Goal: Information Seeking & Learning: Learn about a topic

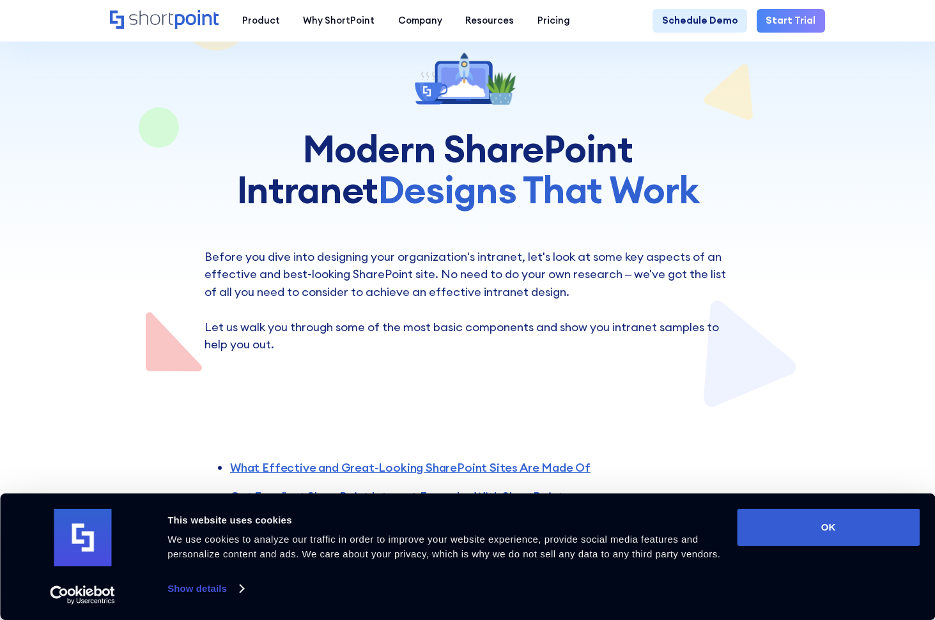
scroll to position [256, 0]
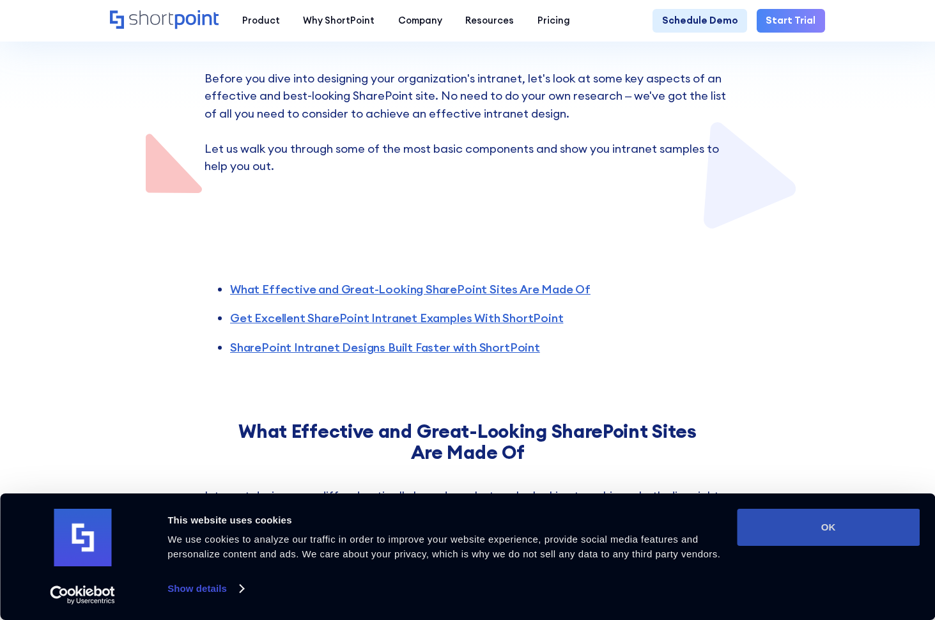
click at [825, 522] on button "OK" at bounding box center [828, 527] width 183 height 37
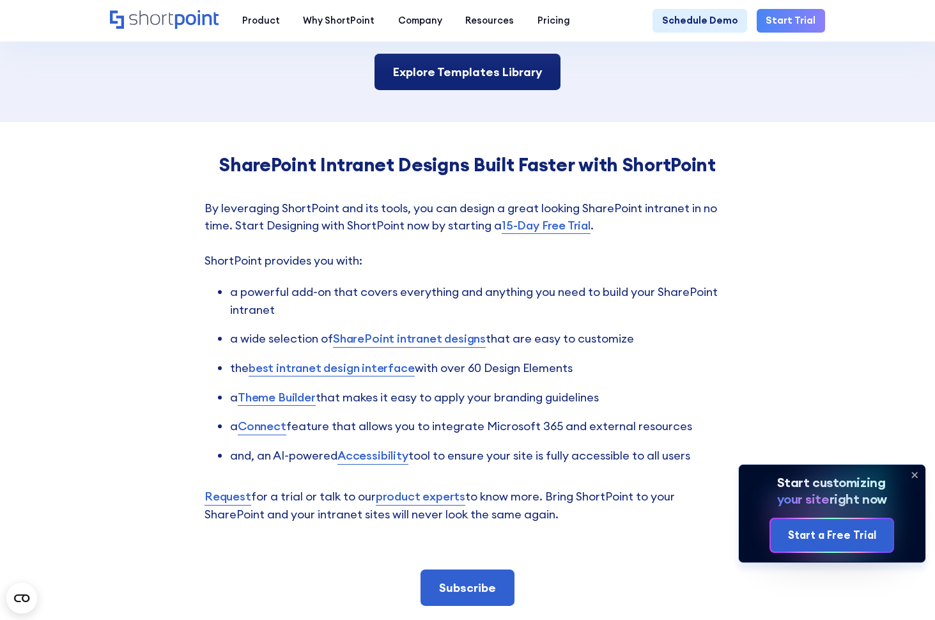
scroll to position [2366, 0]
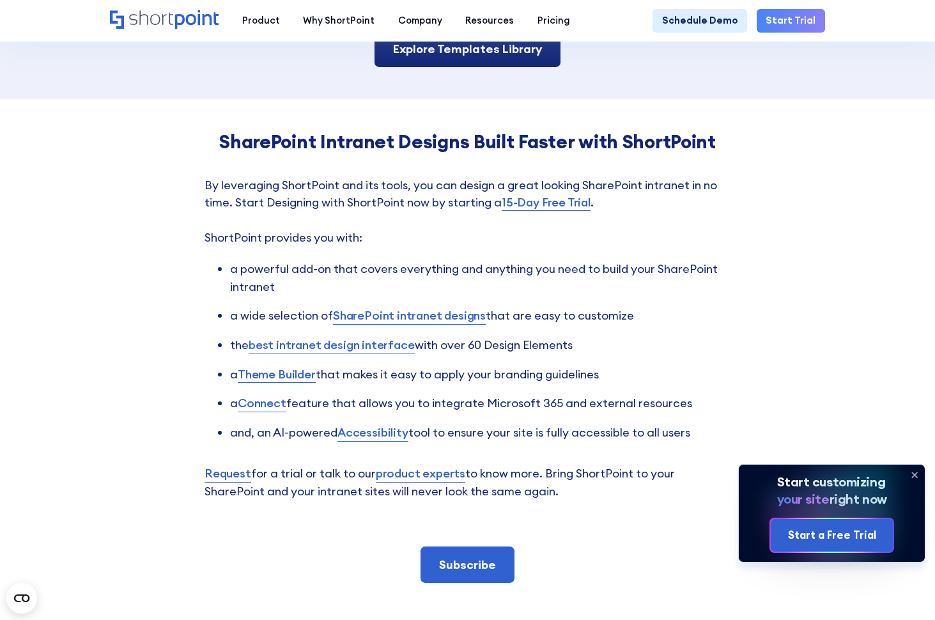
click at [478, 67] on link "Explore Templates Library" at bounding box center [468, 49] width 187 height 36
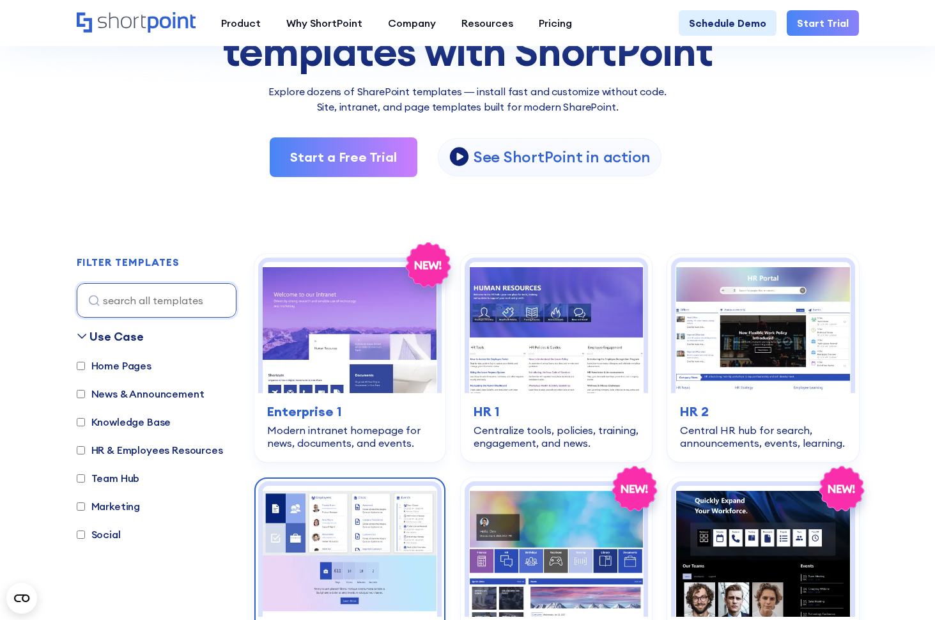
scroll to position [448, 0]
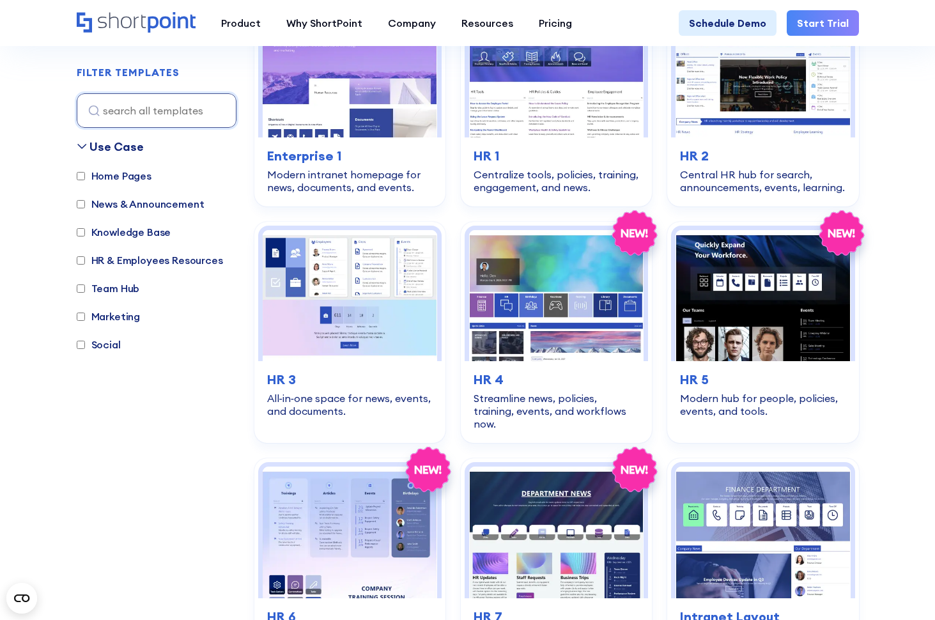
click at [109, 237] on label "Knowledge Base" at bounding box center [124, 231] width 95 height 15
click at [85, 237] on input "Knowledge Base" at bounding box center [81, 232] width 8 height 8
checkbox input "true"
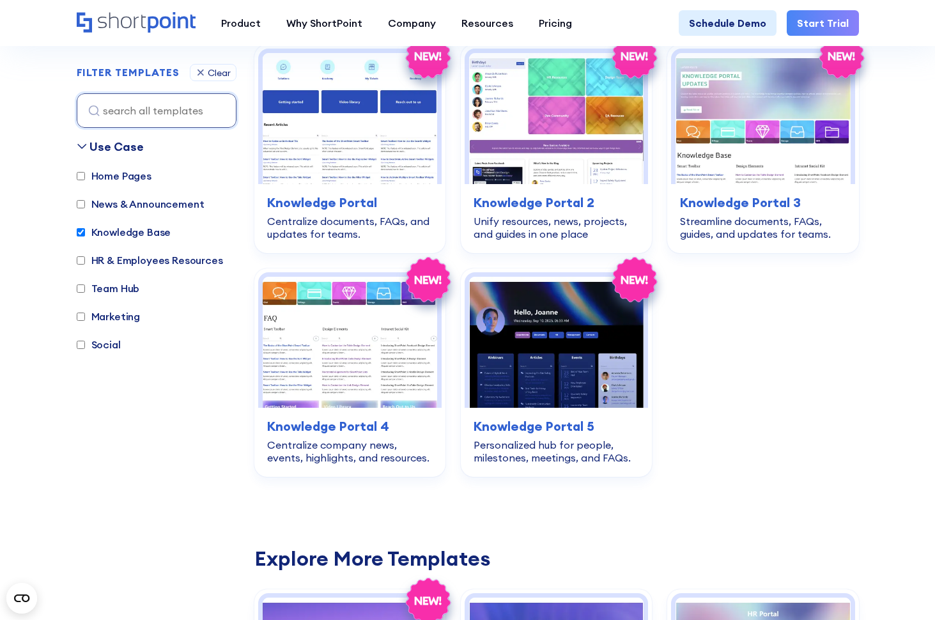
scroll to position [382, 0]
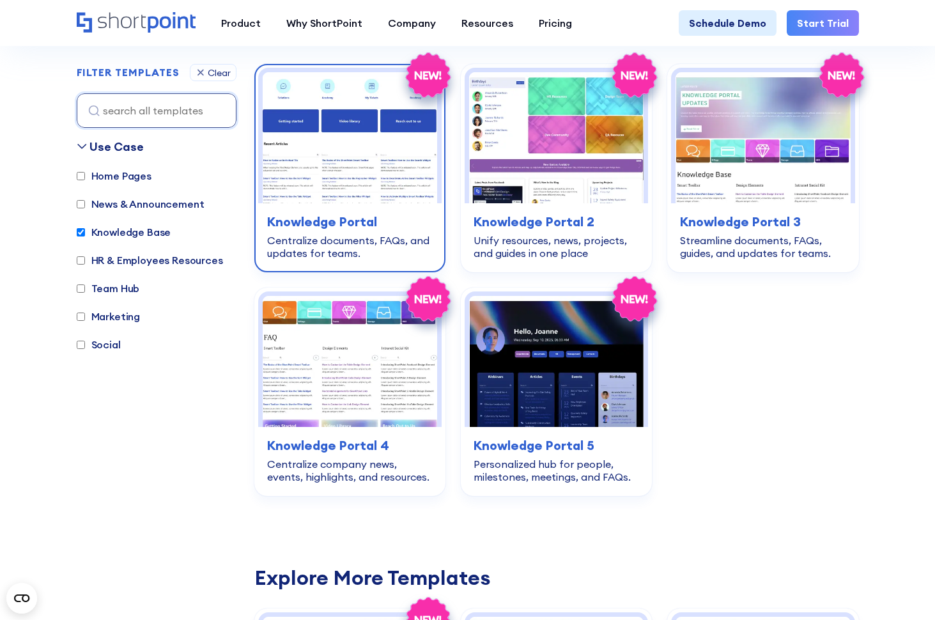
click at [358, 180] on img at bounding box center [350, 137] width 175 height 131
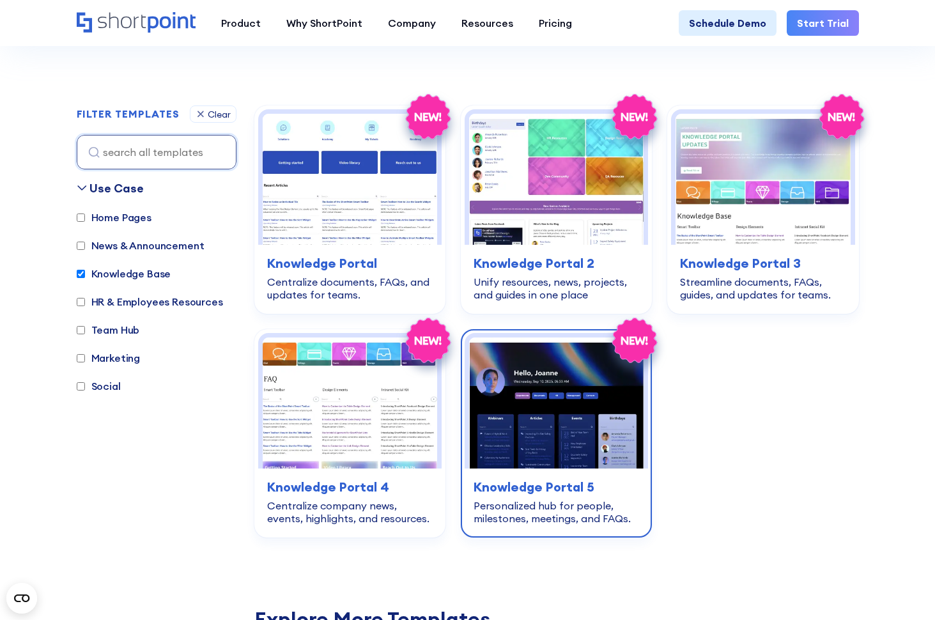
scroll to position [318, 0]
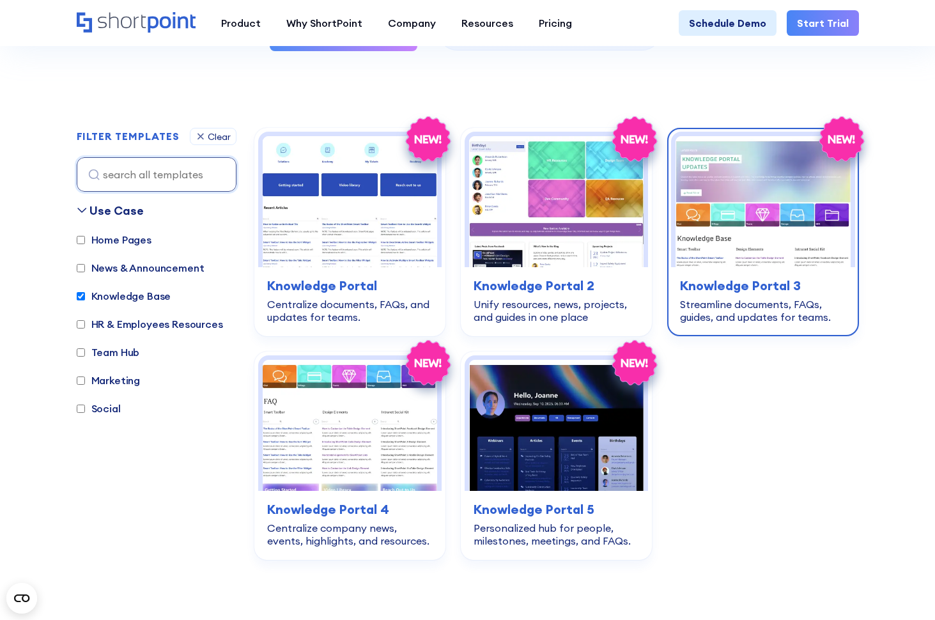
click at [731, 215] on img at bounding box center [763, 201] width 175 height 131
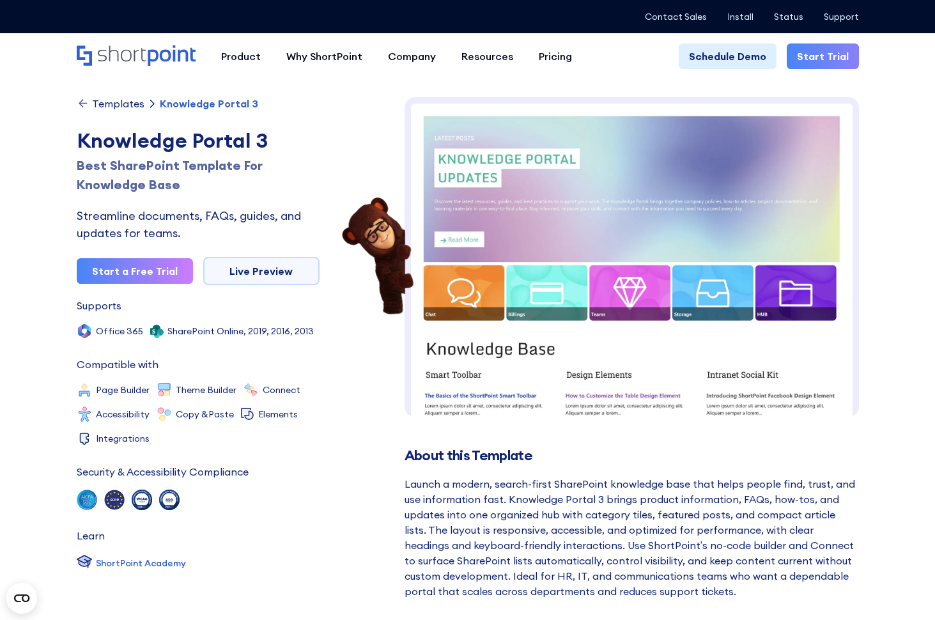
click at [526, 297] on img at bounding box center [632, 479] width 455 height 764
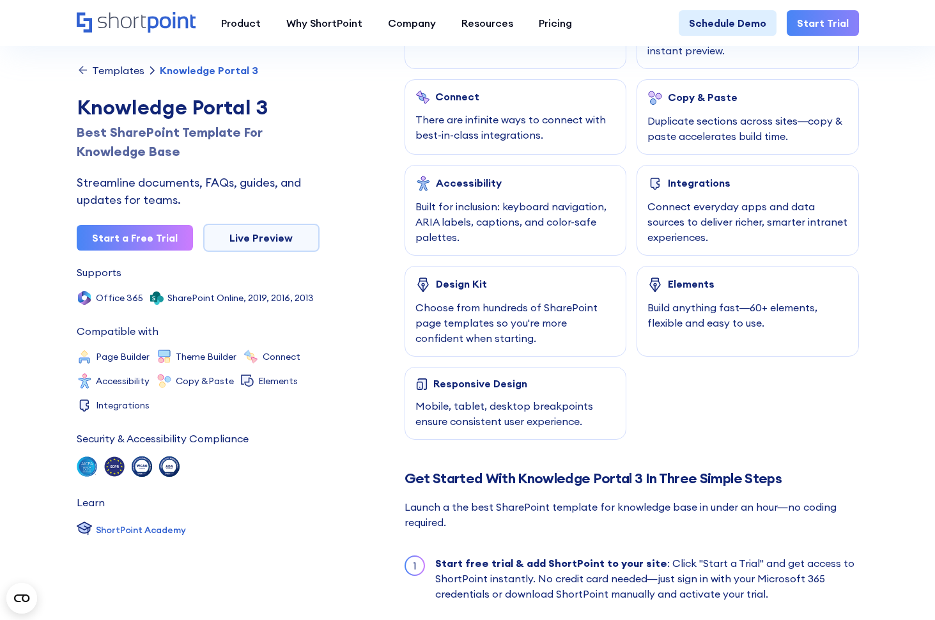
scroll to position [895, 0]
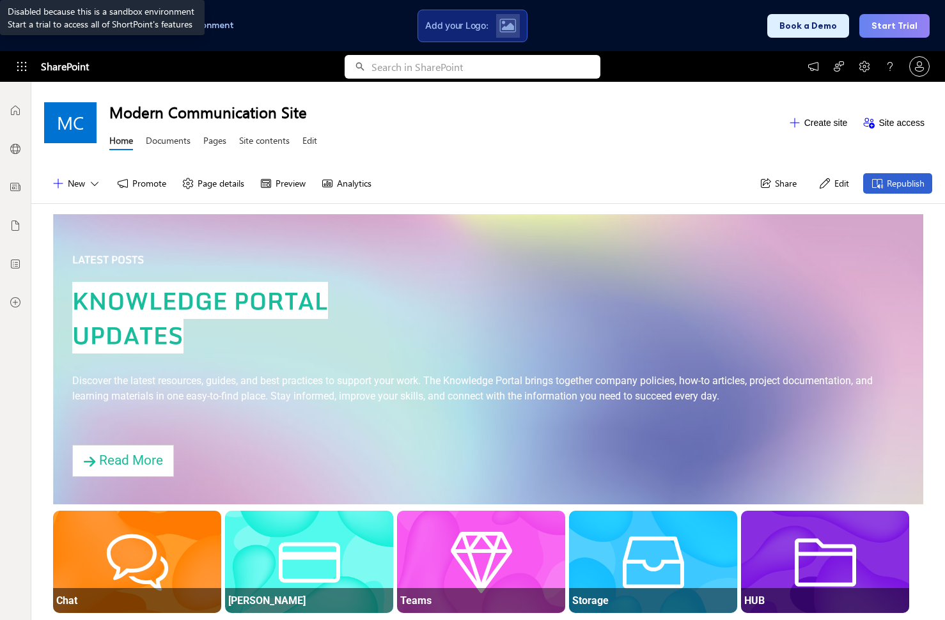
click at [168, 142] on link "Documents" at bounding box center [168, 142] width 45 height 16
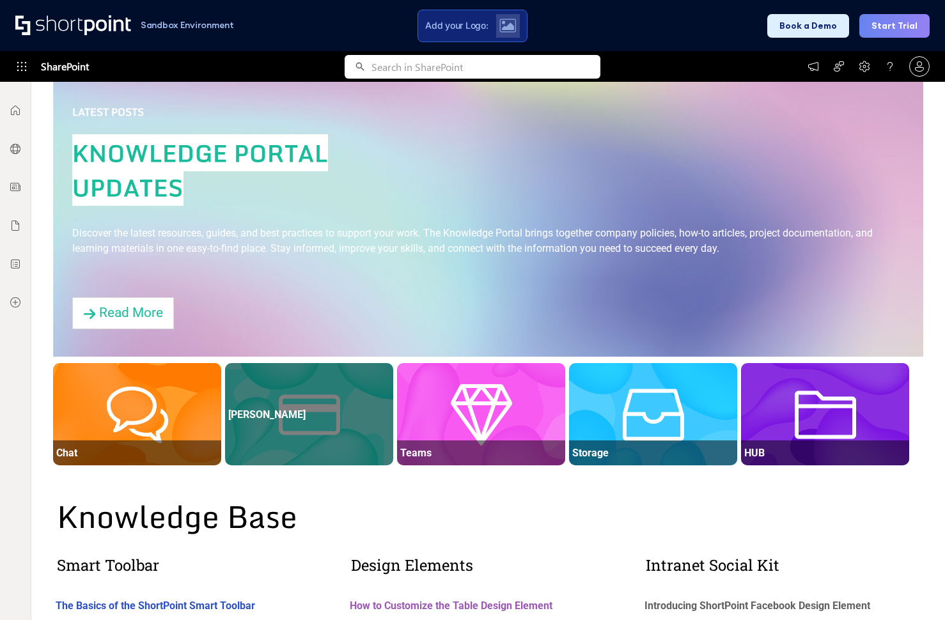
scroll to position [192, 0]
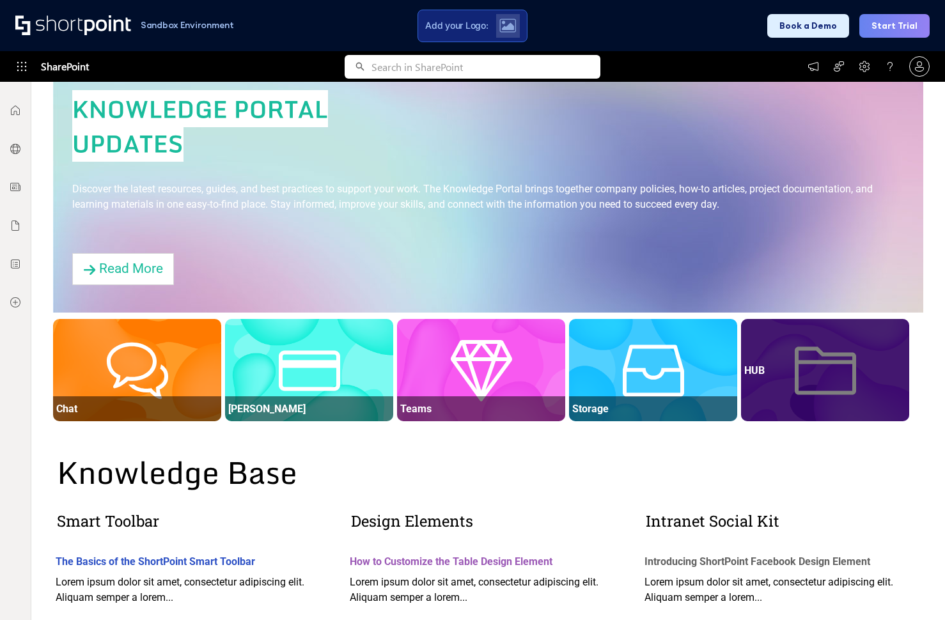
click at [828, 414] on div at bounding box center [825, 382] width 168 height 77
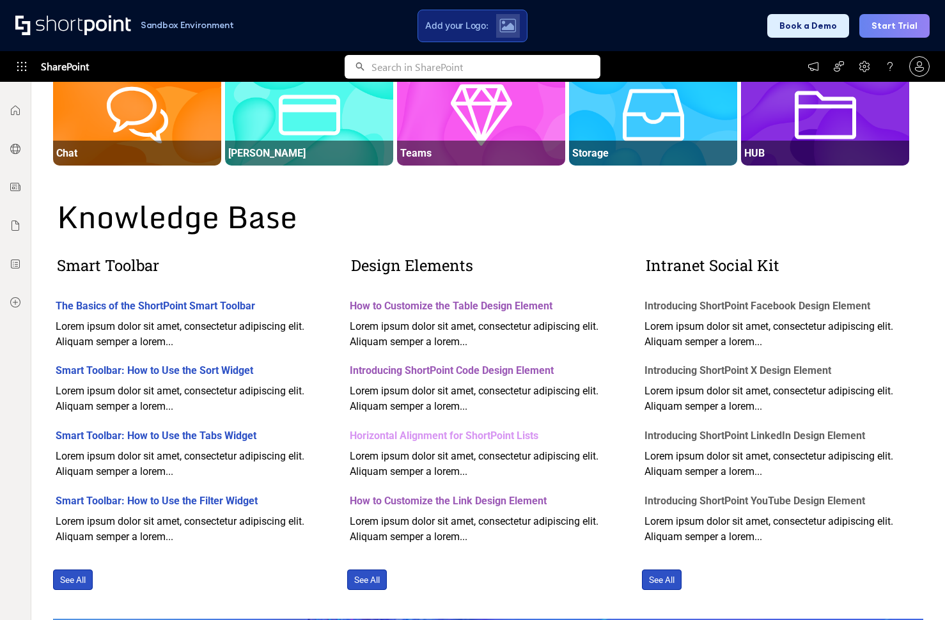
scroll to position [639, 0]
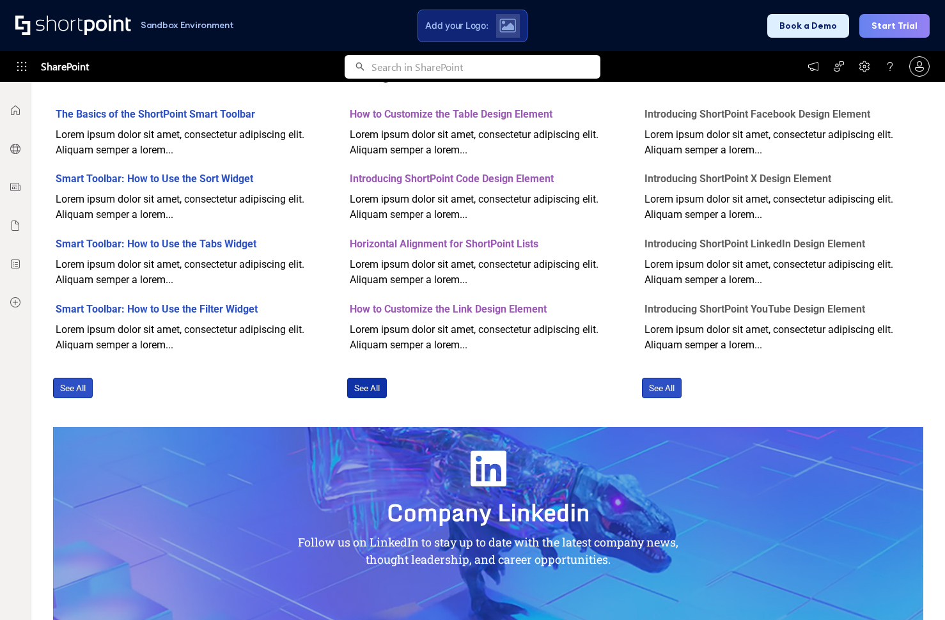
click at [368, 386] on link "See All" at bounding box center [367, 388] width 40 height 20
click at [368, 387] on link "See All" at bounding box center [367, 388] width 40 height 20
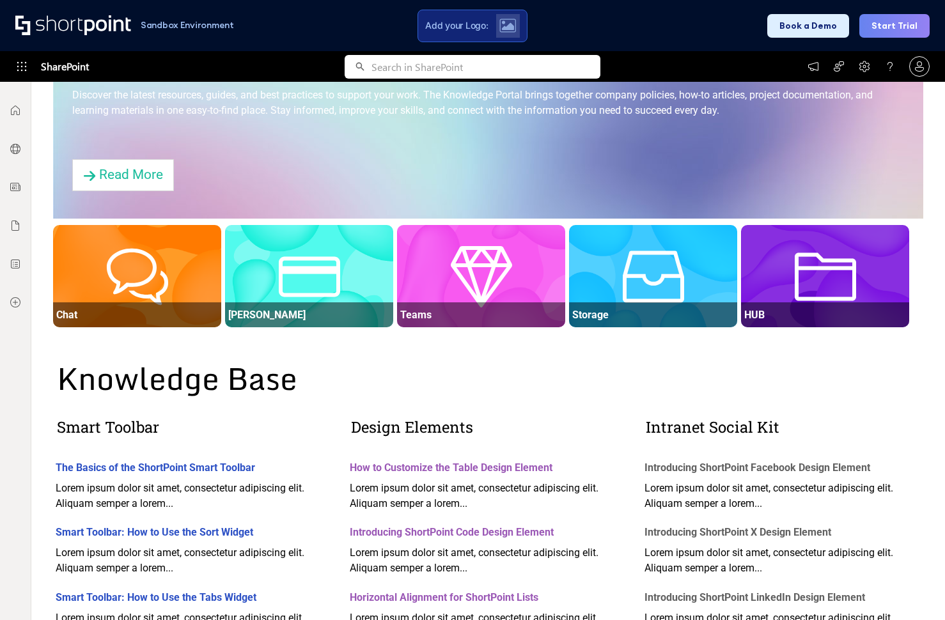
scroll to position [0, 0]
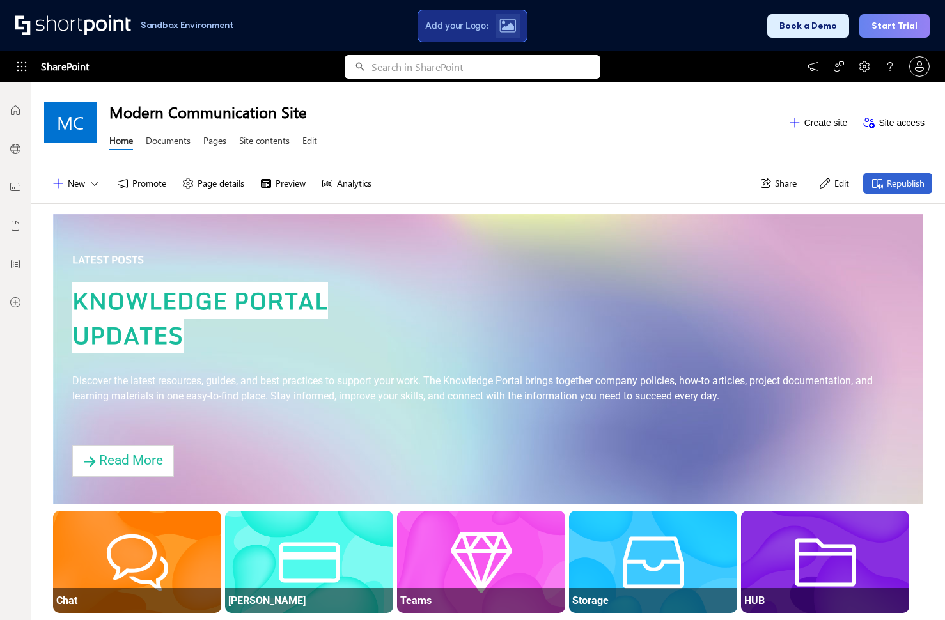
click at [506, 27] on img at bounding box center [507, 26] width 17 height 14
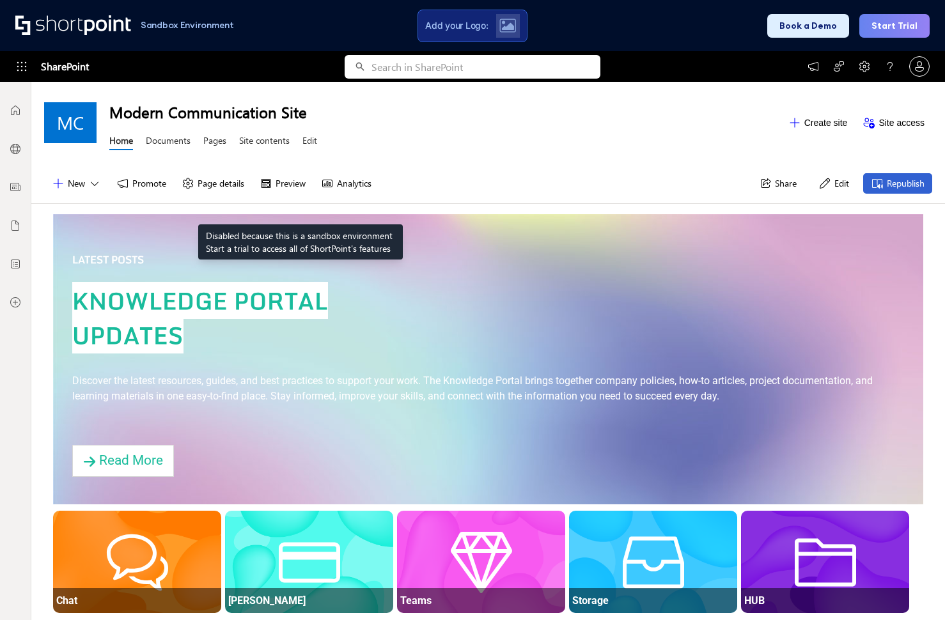
click at [295, 202] on div "New Promote Page details Preview Analytics Share Edit Republish" at bounding box center [488, 184] width 914 height 40
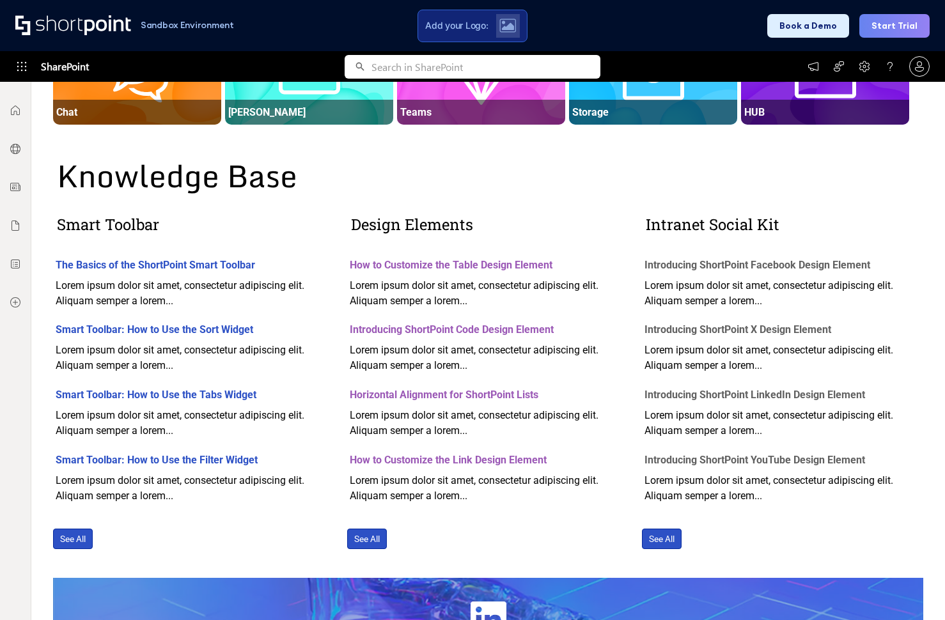
scroll to position [703, 0]
